Goal: Information Seeking & Learning: Learn about a topic

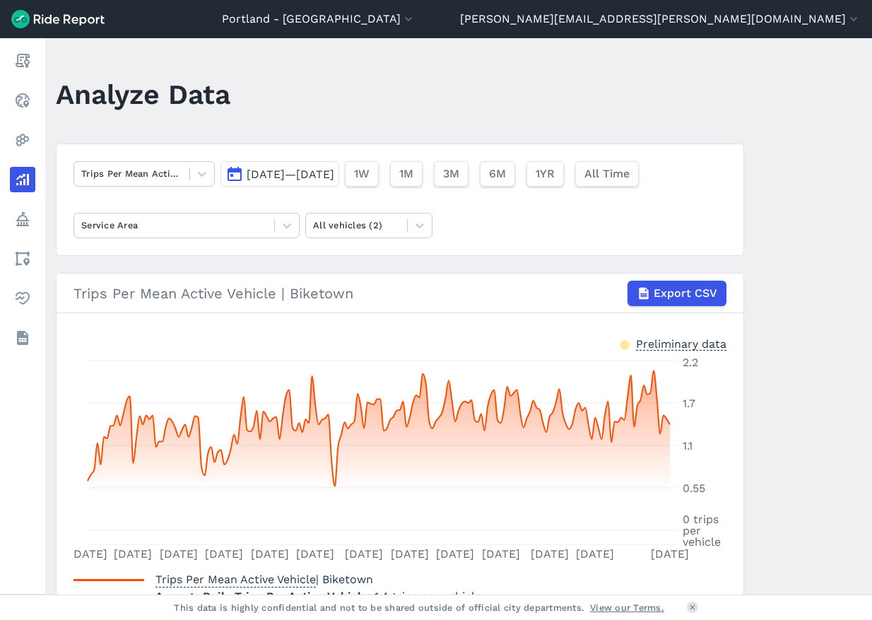
scroll to position [79, 0]
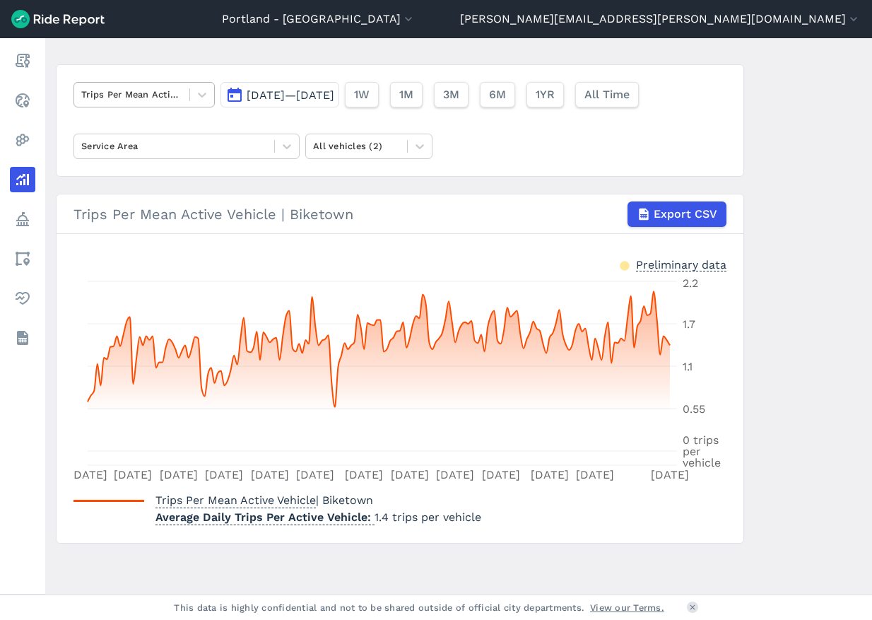
click at [174, 94] on div at bounding box center [131, 94] width 101 height 16
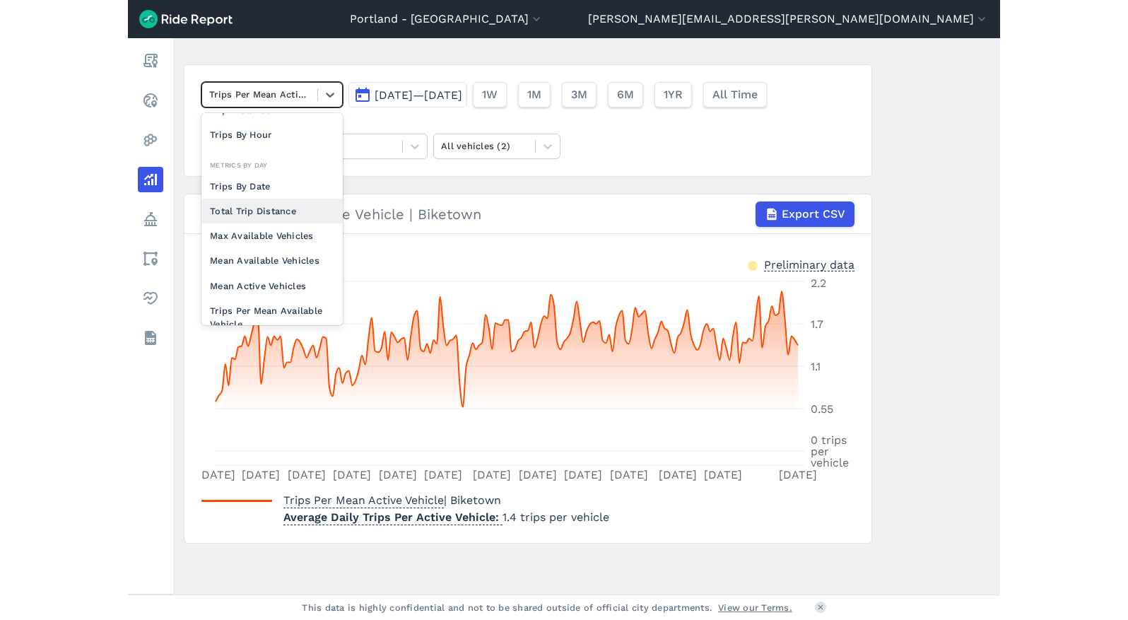
scroll to position [109, 0]
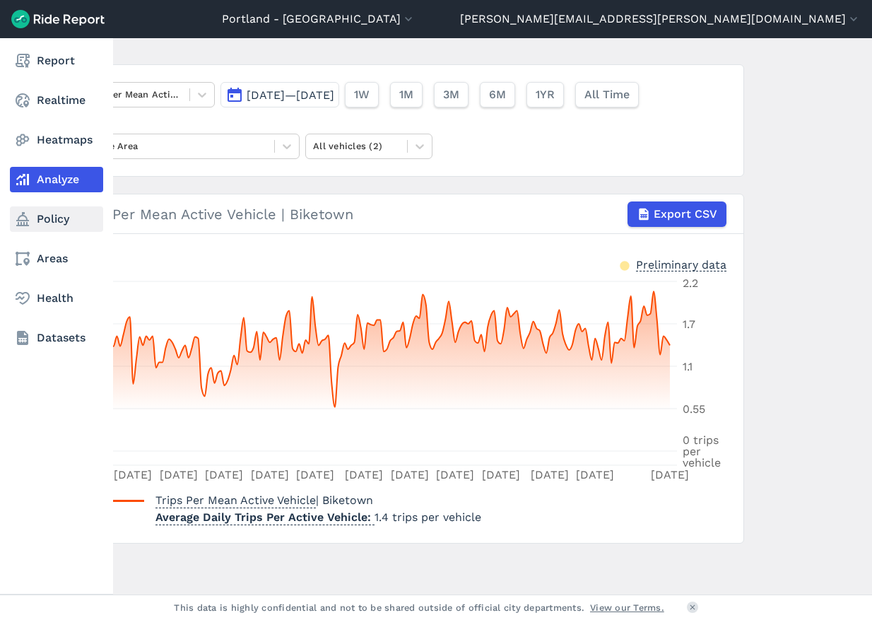
click at [67, 216] on link "Policy" at bounding box center [56, 218] width 93 height 25
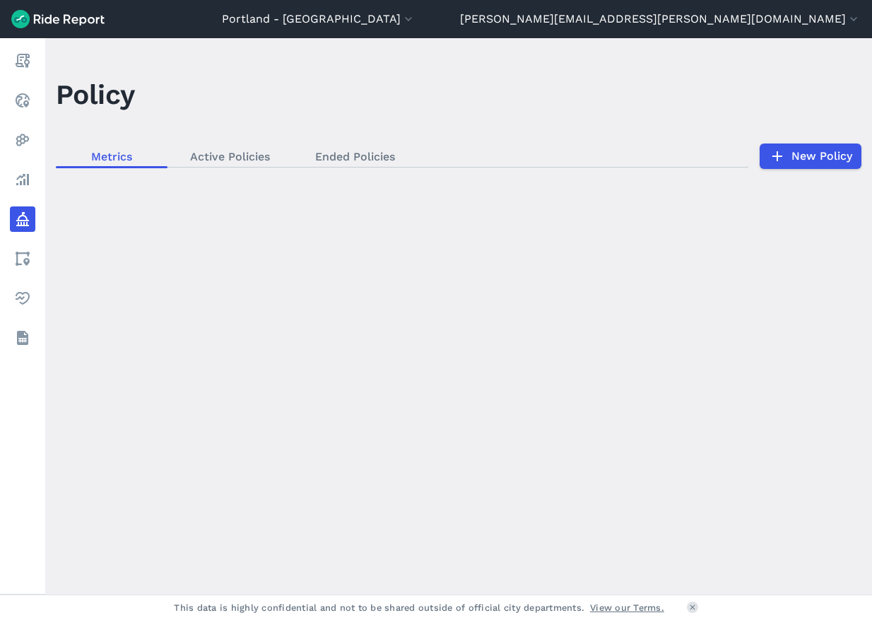
click at [236, 161] on div "loading" at bounding box center [458, 316] width 827 height 556
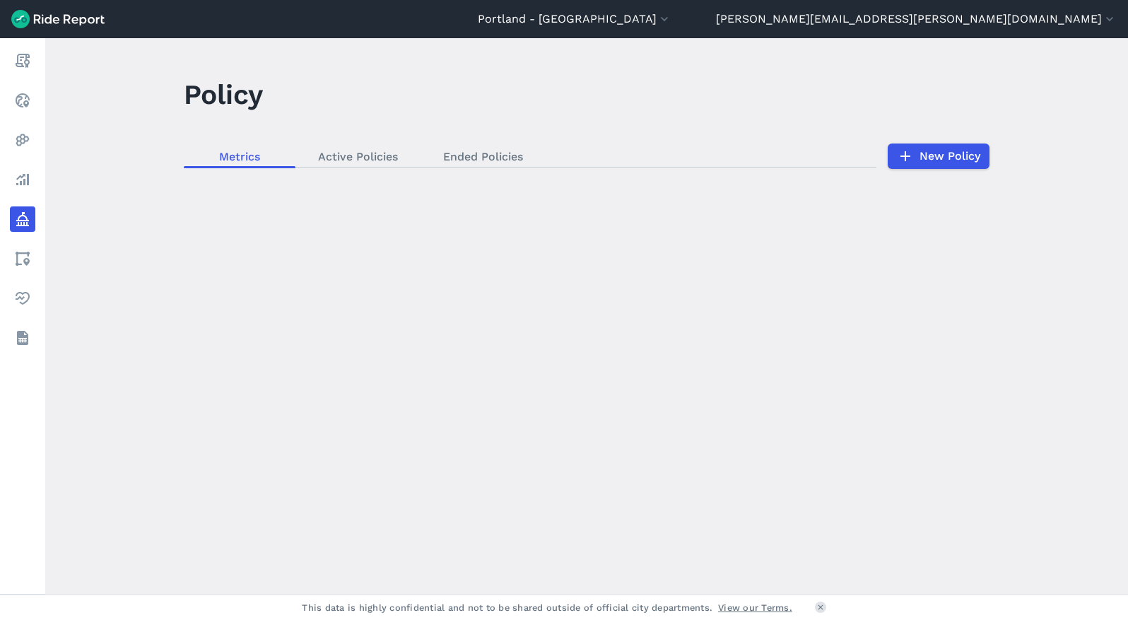
click at [361, 146] on div "loading" at bounding box center [586, 316] width 1083 height 556
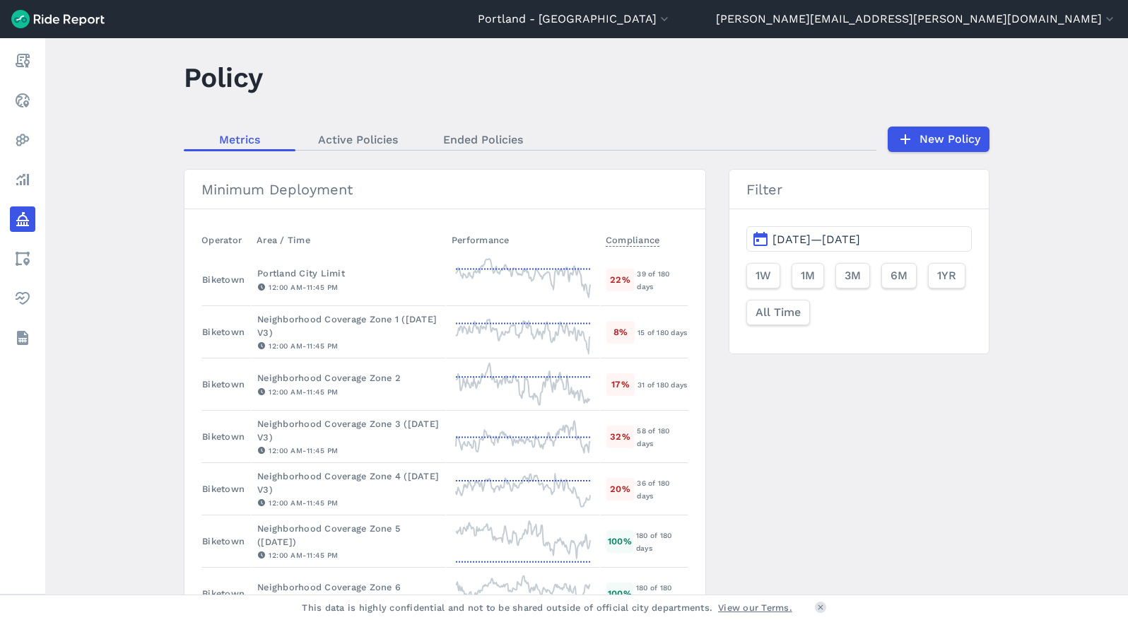
scroll to position [16, 0]
click at [804, 281] on span "1M" at bounding box center [807, 276] width 14 height 17
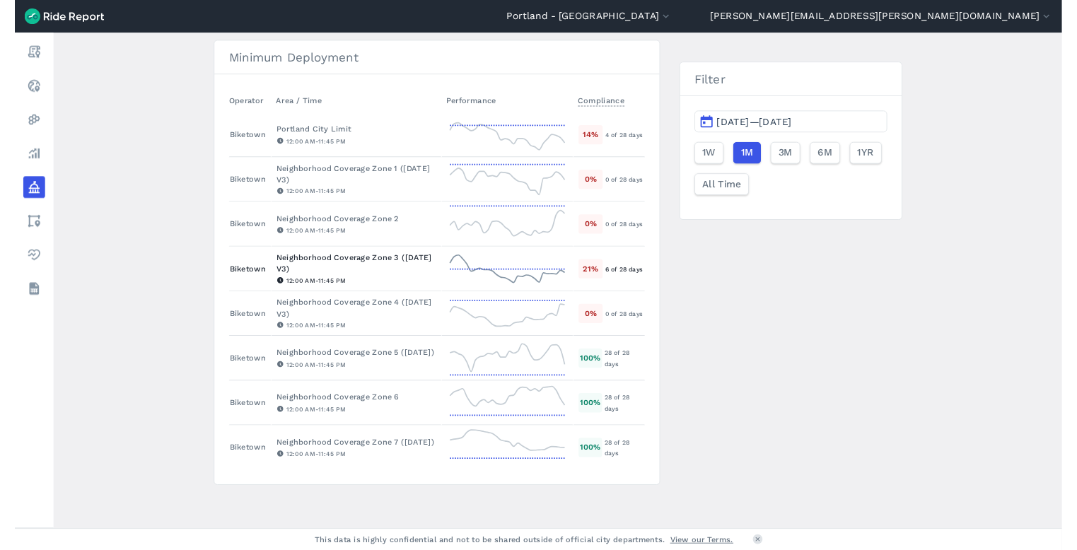
scroll to position [69, 0]
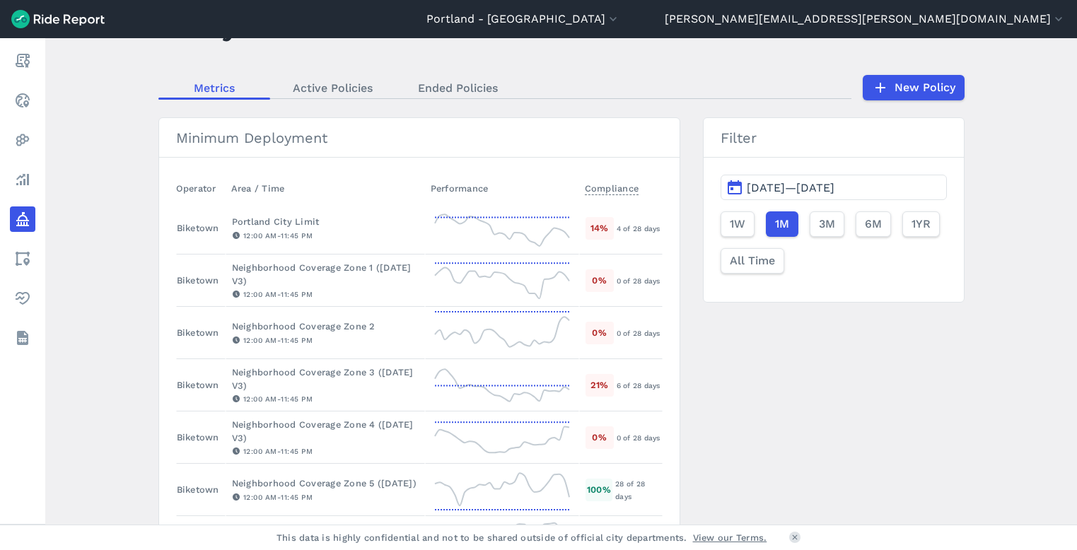
click at [872, 164] on main "Policy Metrics Active Policies Ended Policies New Policy Minimum Deployment Ope…" at bounding box center [561, 281] width 1032 height 486
click at [872, 411] on div "Minimum Deployment Operator Area / Time Performance Compliance [GEOGRAPHIC_DATA…" at bounding box center [561, 377] width 806 height 521
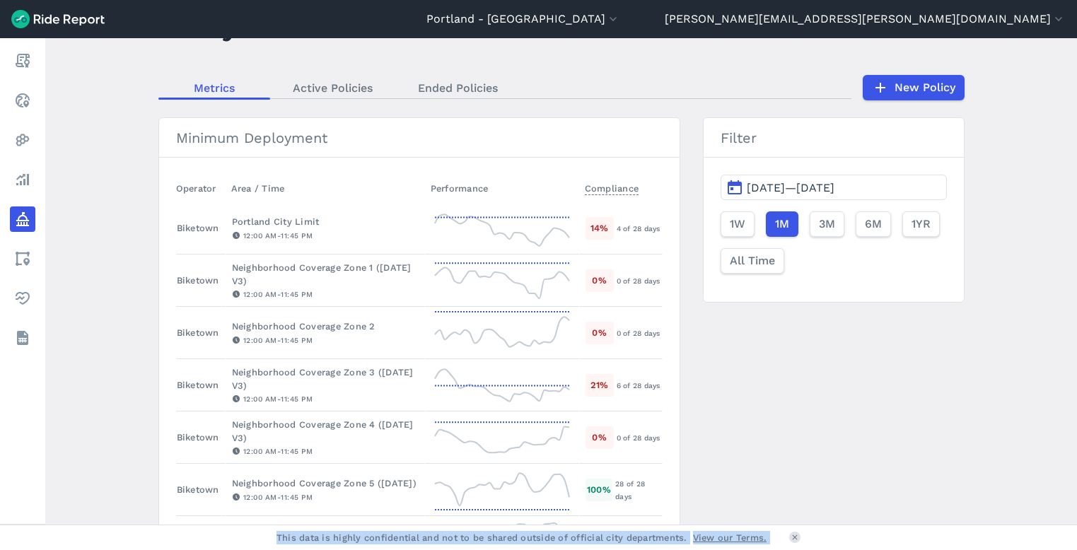
drag, startPoint x: 950, startPoint y: 549, endPoint x: 994, endPoint y: 559, distance: 44.9
click at [872, 550] on html "[GEOGRAPHIC_DATA] - BIKETOWN [GEOGRAPHIC_DATA] - BIKETOWN [GEOGRAPHIC_DATA] - […" at bounding box center [538, 275] width 1077 height 550
click at [722, 218] on button "1W" at bounding box center [737, 223] width 34 height 25
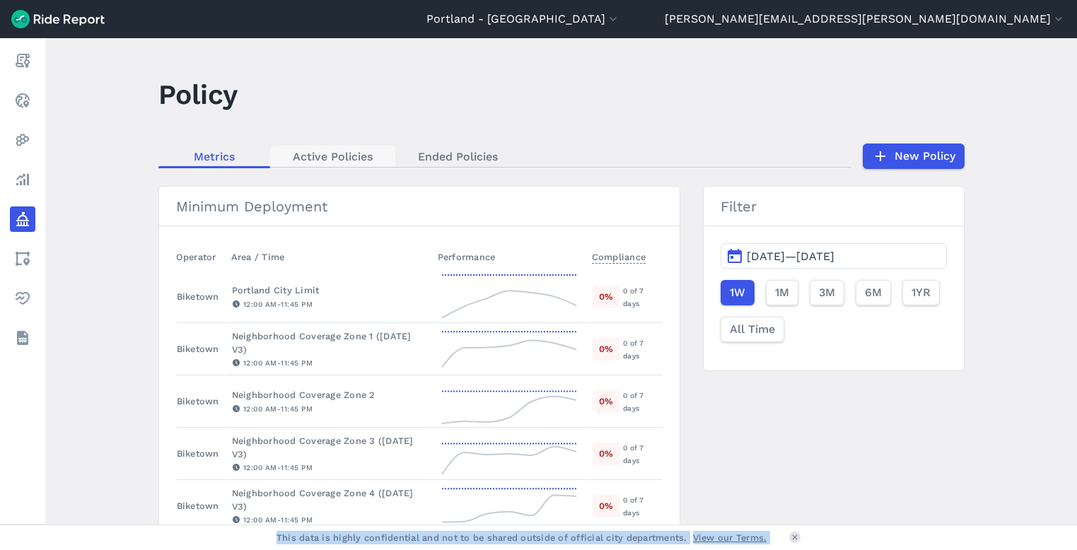
click at [344, 162] on link "Active Policies" at bounding box center [332, 156] width 125 height 21
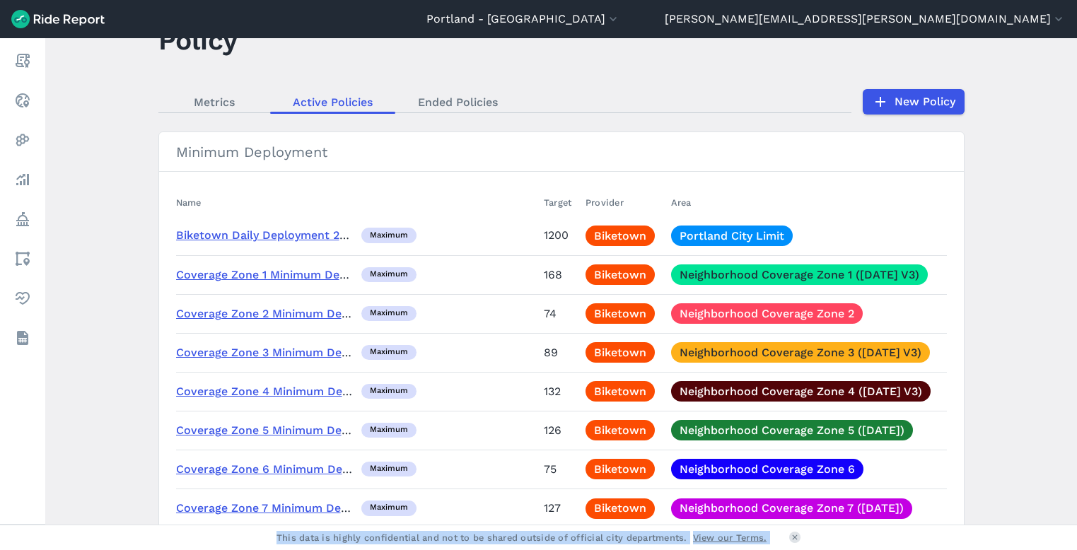
scroll to position [126, 0]
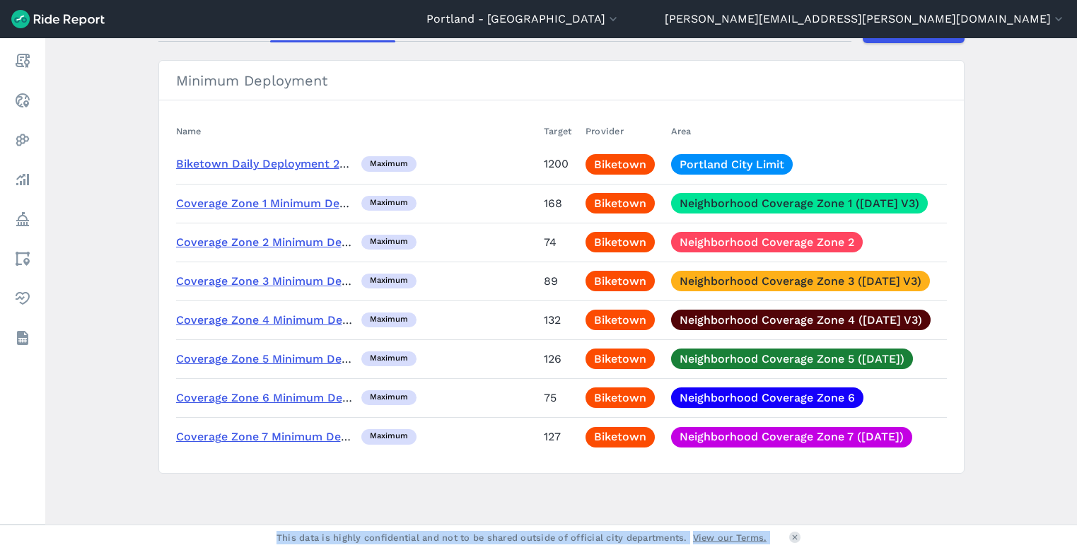
click at [272, 160] on link "Biketown Daily Deployment 20230601" at bounding box center [280, 163] width 209 height 13
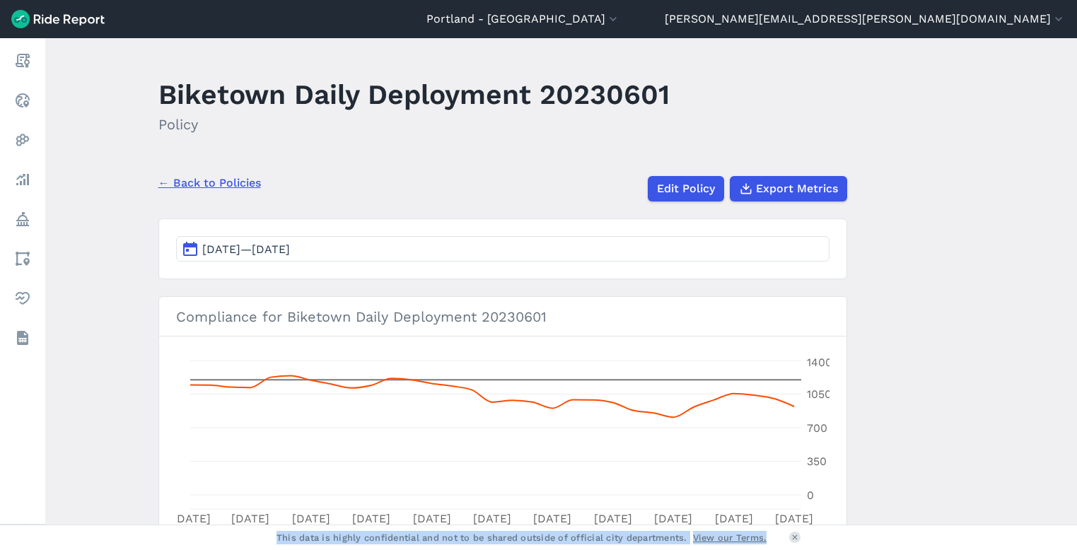
click at [228, 178] on link "← Back to Policies" at bounding box center [209, 183] width 103 height 17
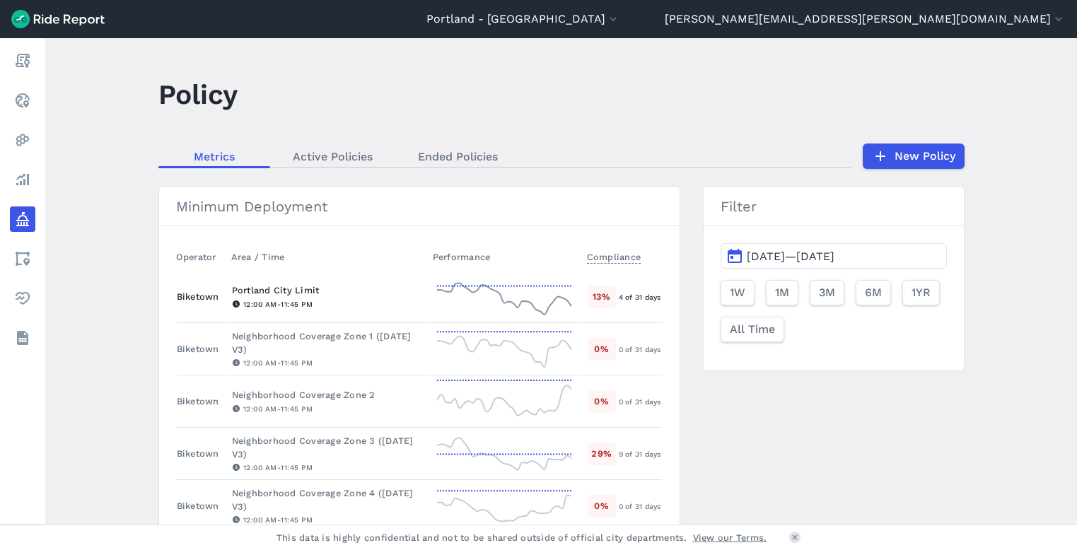
click at [240, 286] on div "Portland City Limit" at bounding box center [326, 290] width 189 height 13
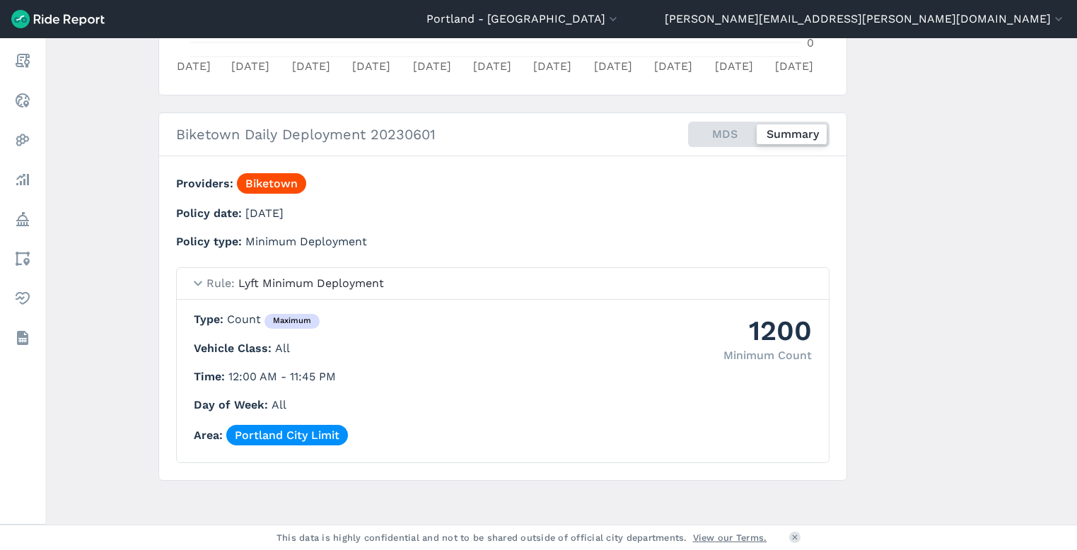
scroll to position [460, 0]
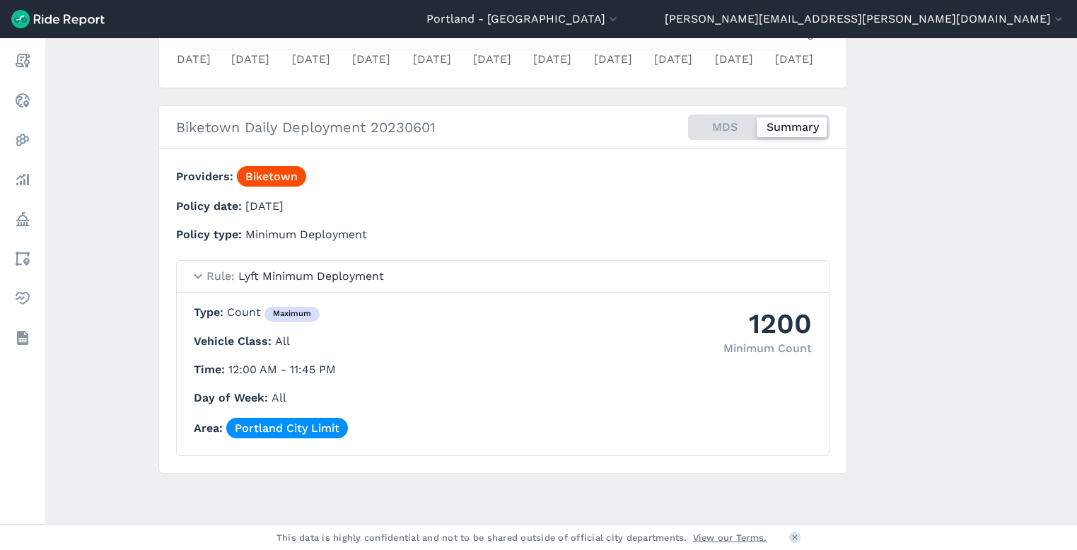
click at [274, 278] on span "Lyft Minimum Deployment" at bounding box center [311, 275] width 146 height 13
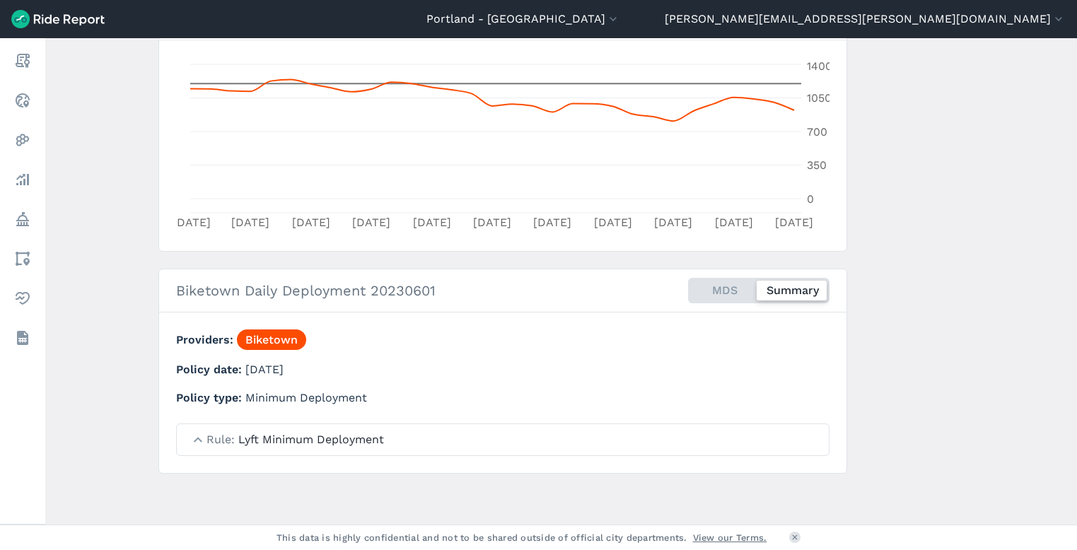
click at [205, 448] on summary "Rule Lyft Minimum Deployment" at bounding box center [503, 439] width 652 height 31
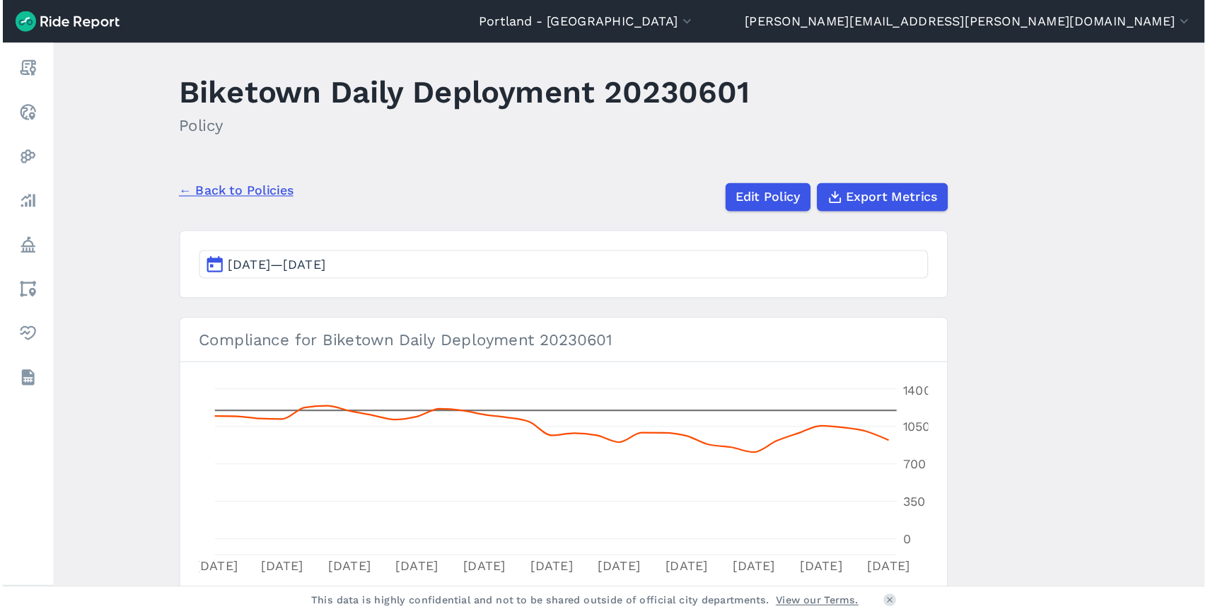
scroll to position [0, 0]
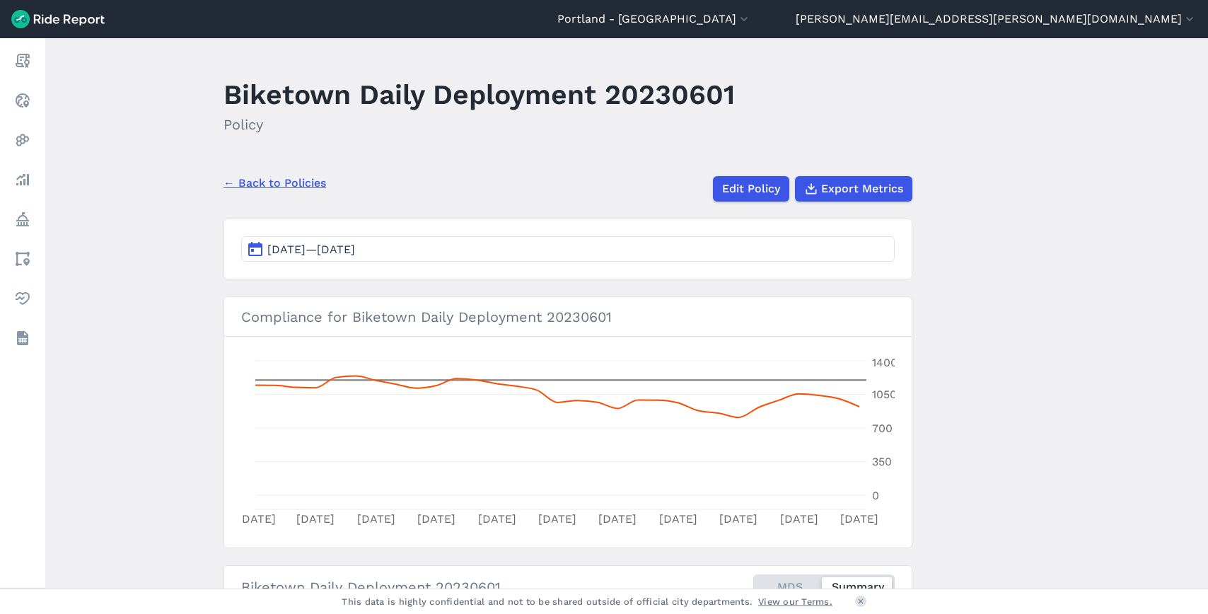
click at [872, 270] on main "Biketown Daily Deployment 20230601 Policy ← Back to Policies Edit Policy Export…" at bounding box center [626, 313] width 1162 height 550
